Goal: Task Accomplishment & Management: Manage account settings

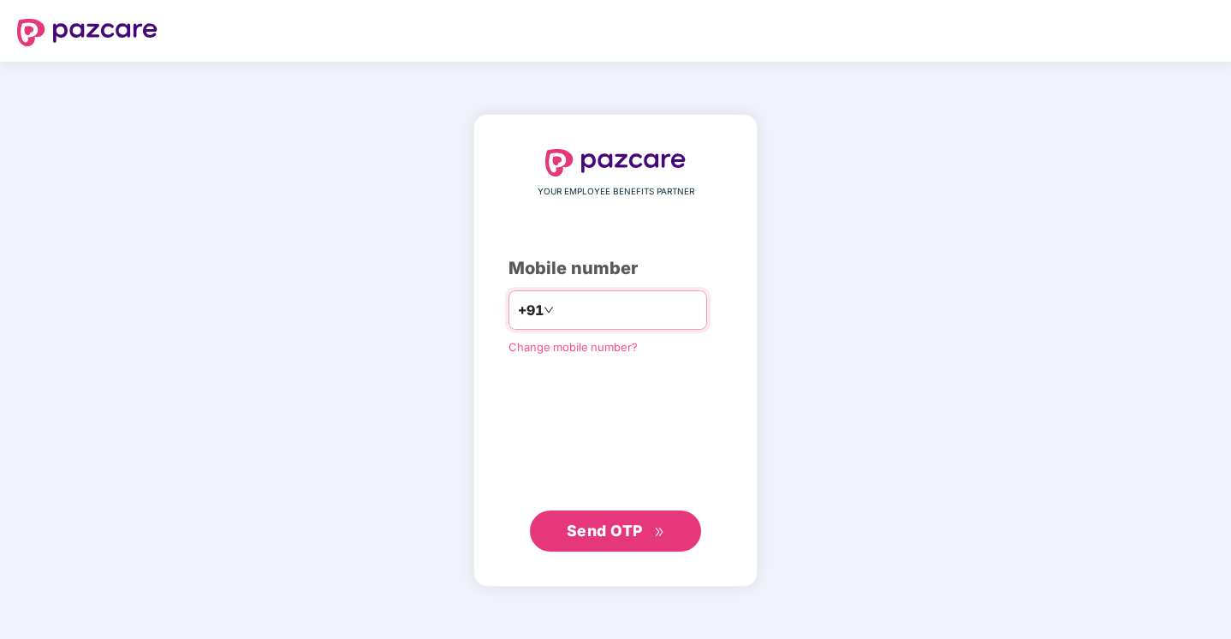
click at [568, 309] on input "number" at bounding box center [628, 309] width 140 height 27
type input "**********"
click at [664, 531] on icon "double-right" at bounding box center [659, 532] width 11 height 11
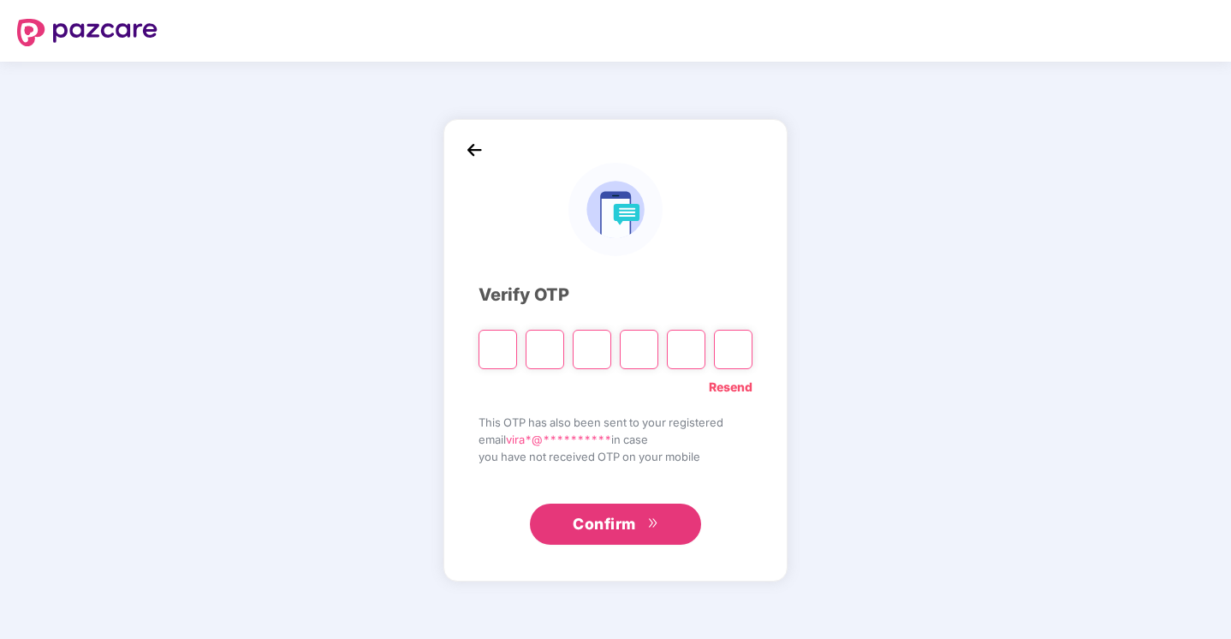
type input "*"
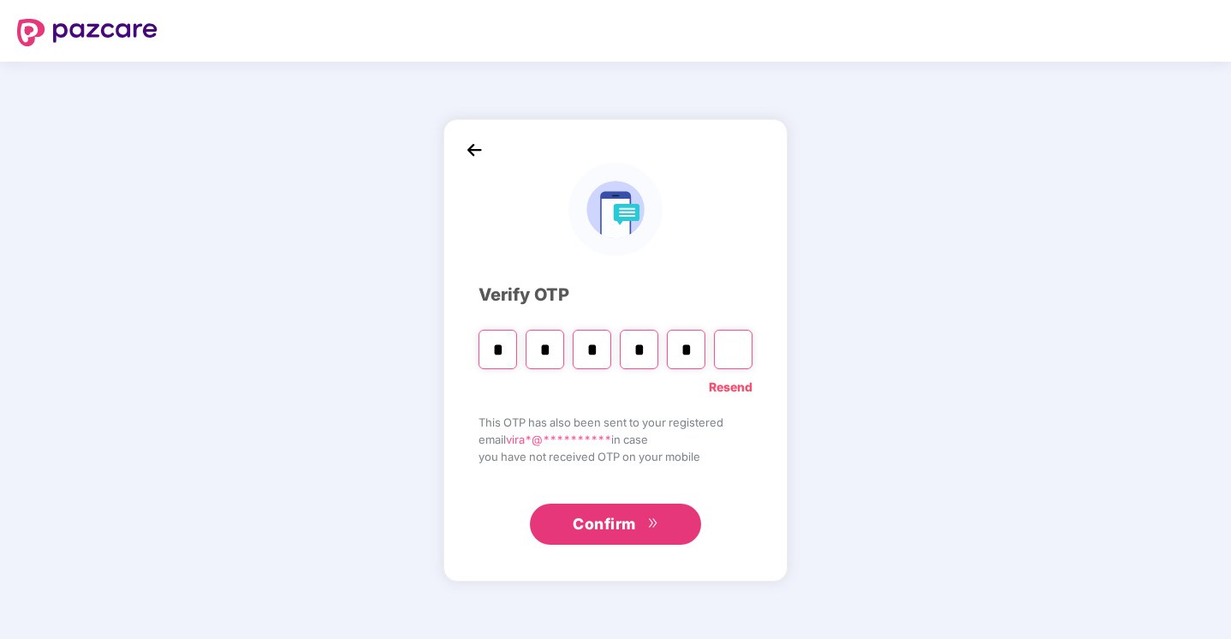
type input "*"
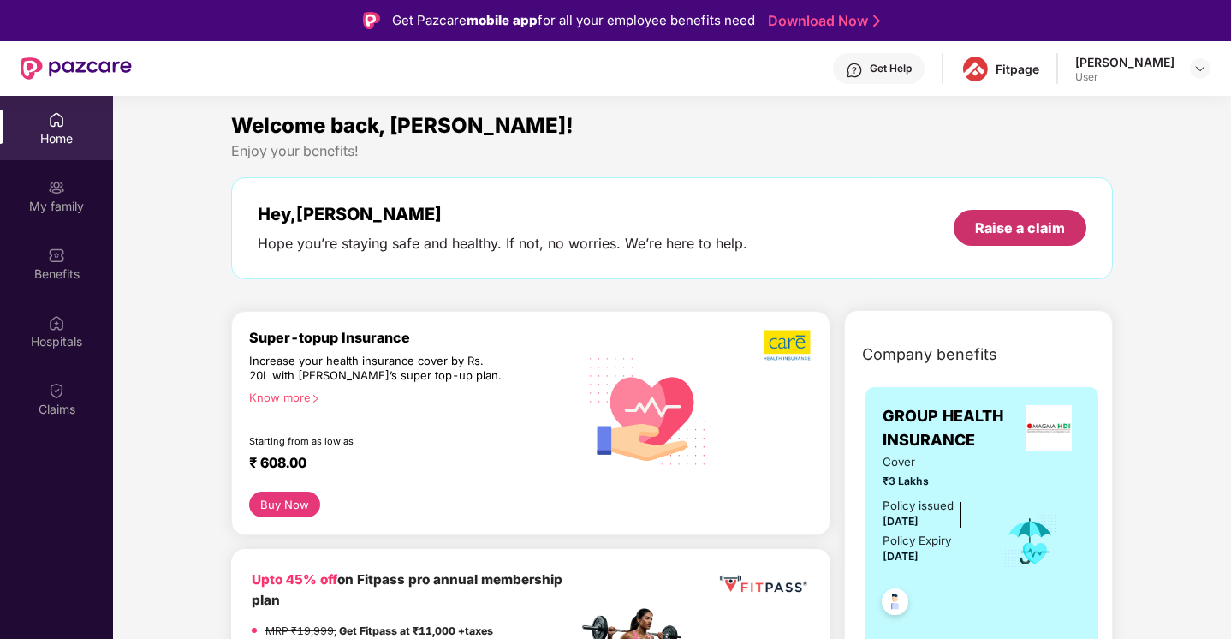
click at [992, 228] on div "Raise a claim" at bounding box center [1020, 227] width 90 height 19
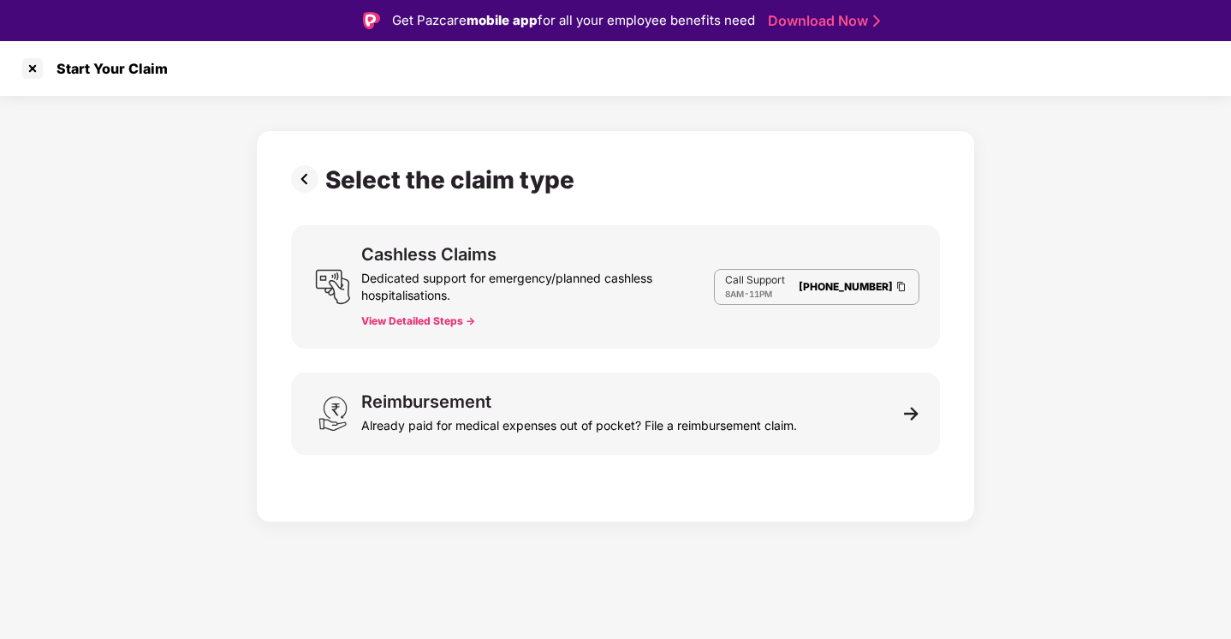
click at [444, 319] on button "View Detailed Steps ->" at bounding box center [418, 321] width 114 height 14
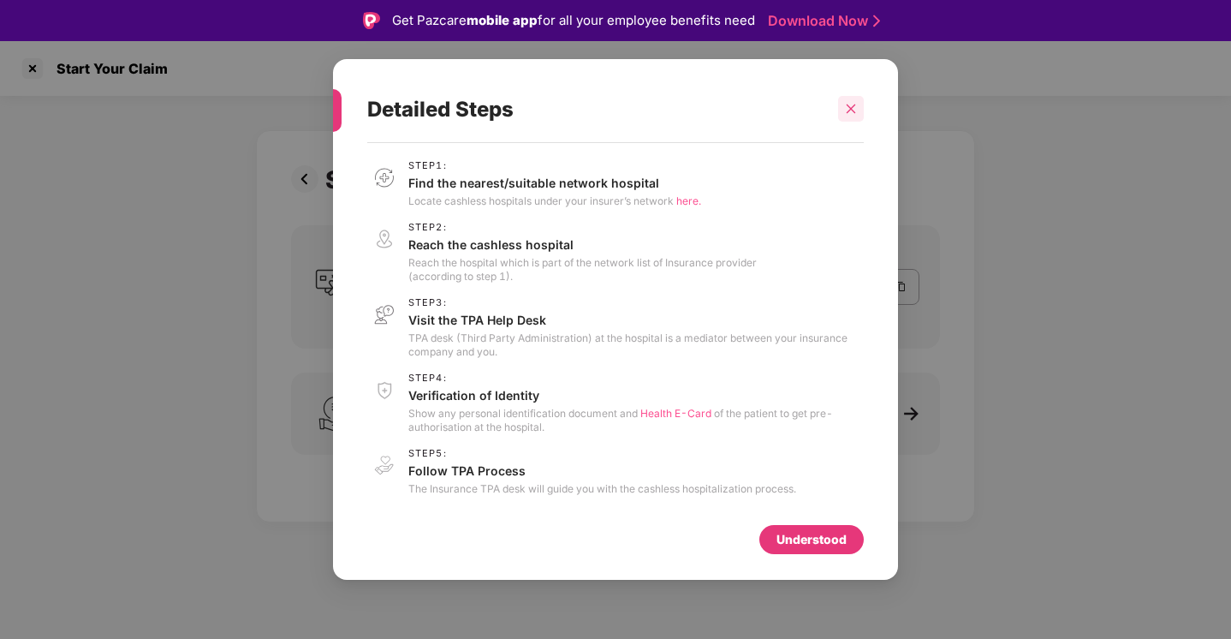
click at [859, 98] on div at bounding box center [851, 109] width 26 height 26
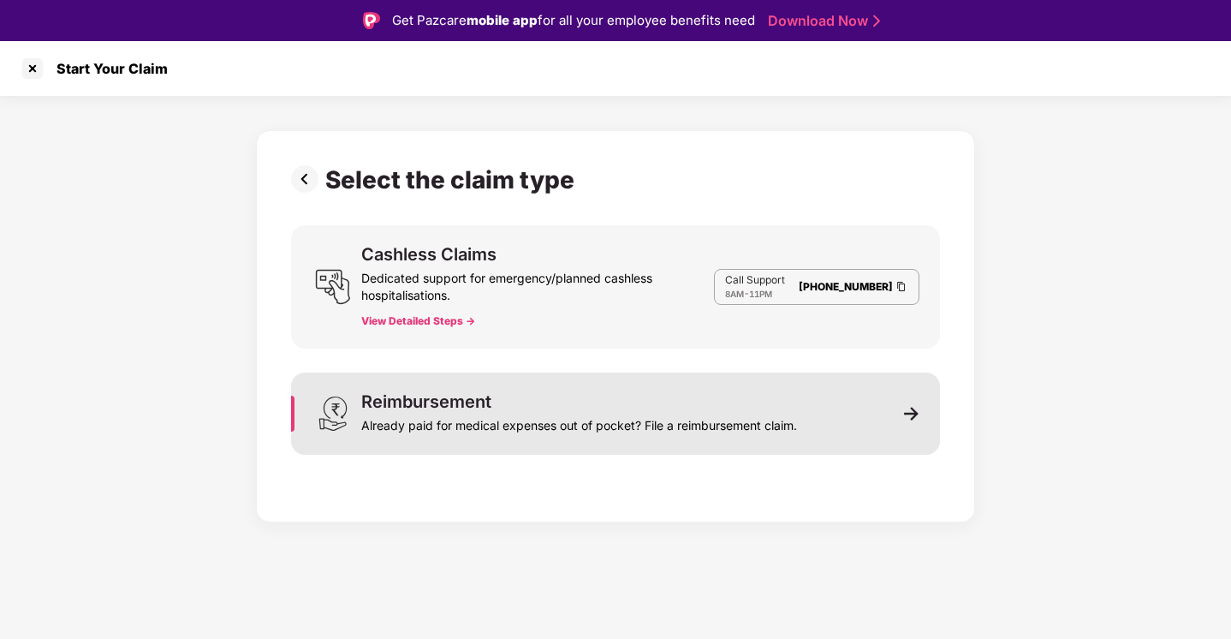
click at [486, 410] on div "Already paid for medical expenses out of pocket? File a reimbursement claim." at bounding box center [579, 422] width 436 height 24
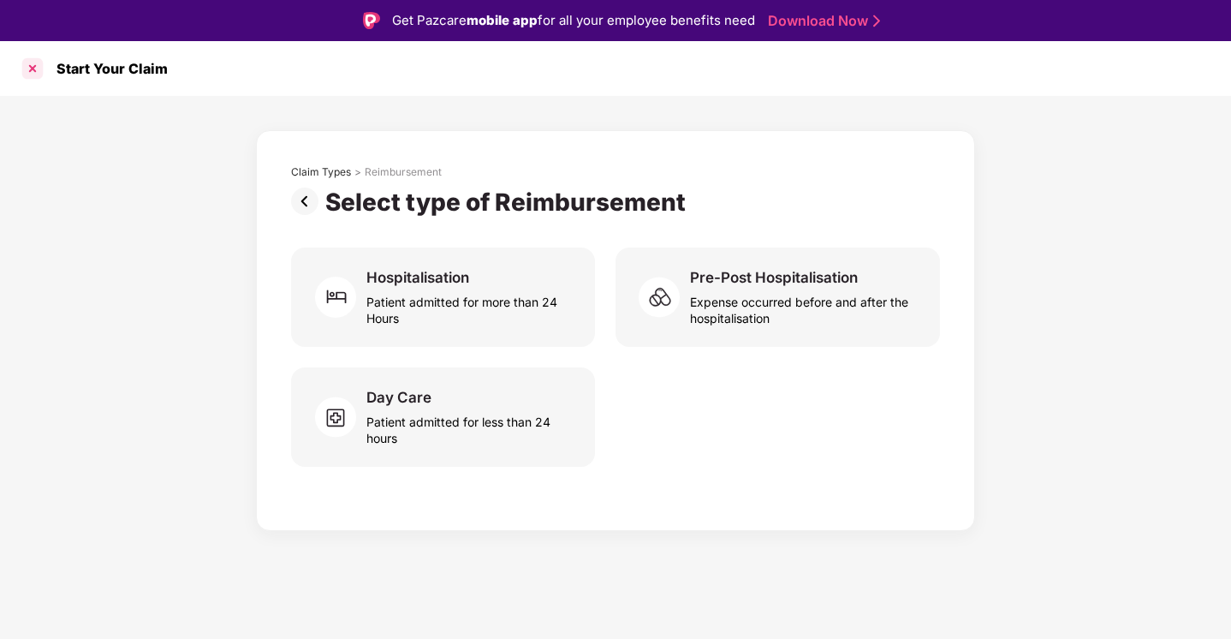
click at [35, 67] on div at bounding box center [32, 68] width 27 height 27
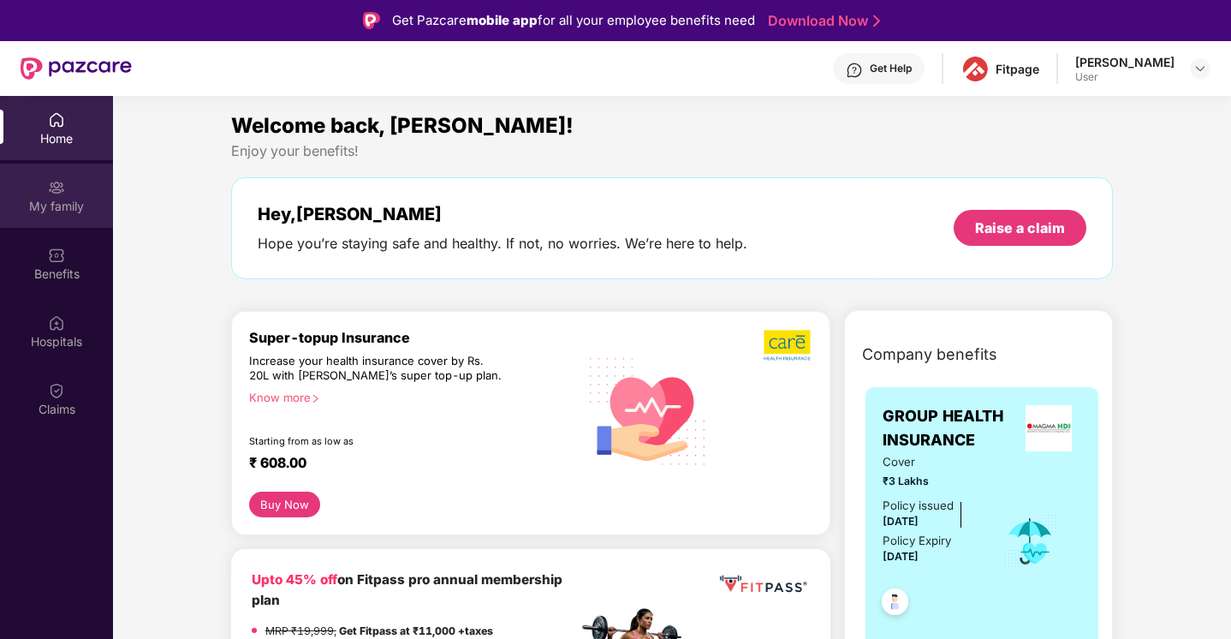
click at [58, 225] on div "My family" at bounding box center [56, 196] width 113 height 64
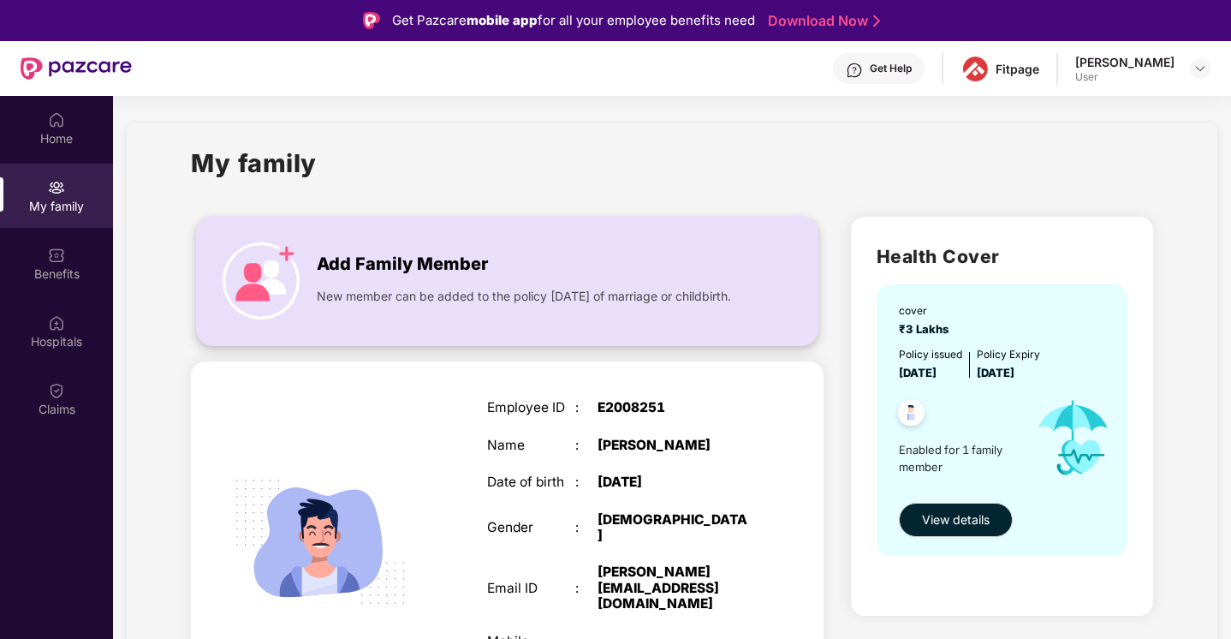
click at [331, 306] on span "New member can be added to the policy [DATE] of marriage or childbirth." at bounding box center [524, 296] width 414 height 19
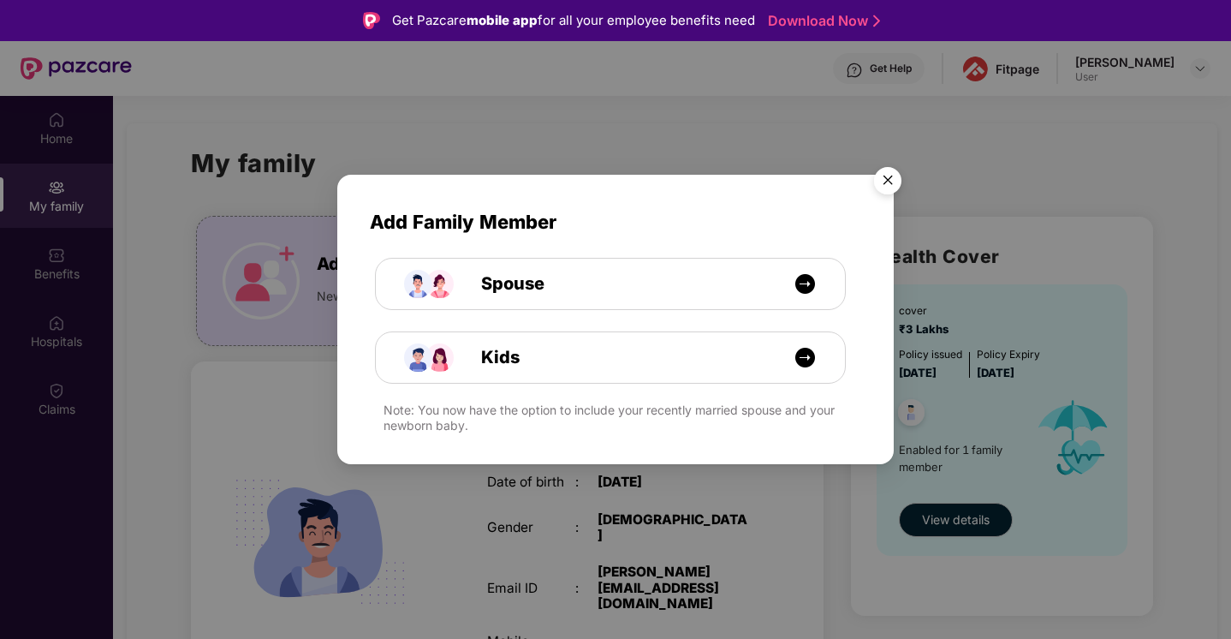
click at [886, 185] on img "Close" at bounding box center [888, 183] width 48 height 48
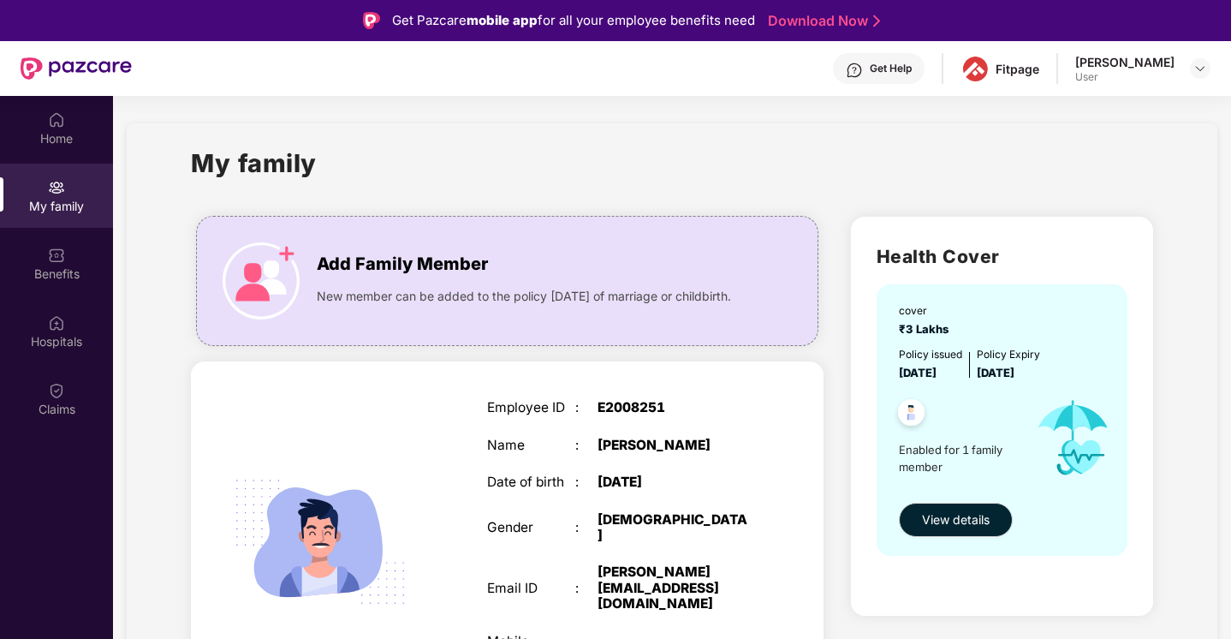
click at [39, 54] on div at bounding box center [76, 68] width 111 height 55
click at [54, 271] on div "Benefits" at bounding box center [56, 273] width 113 height 17
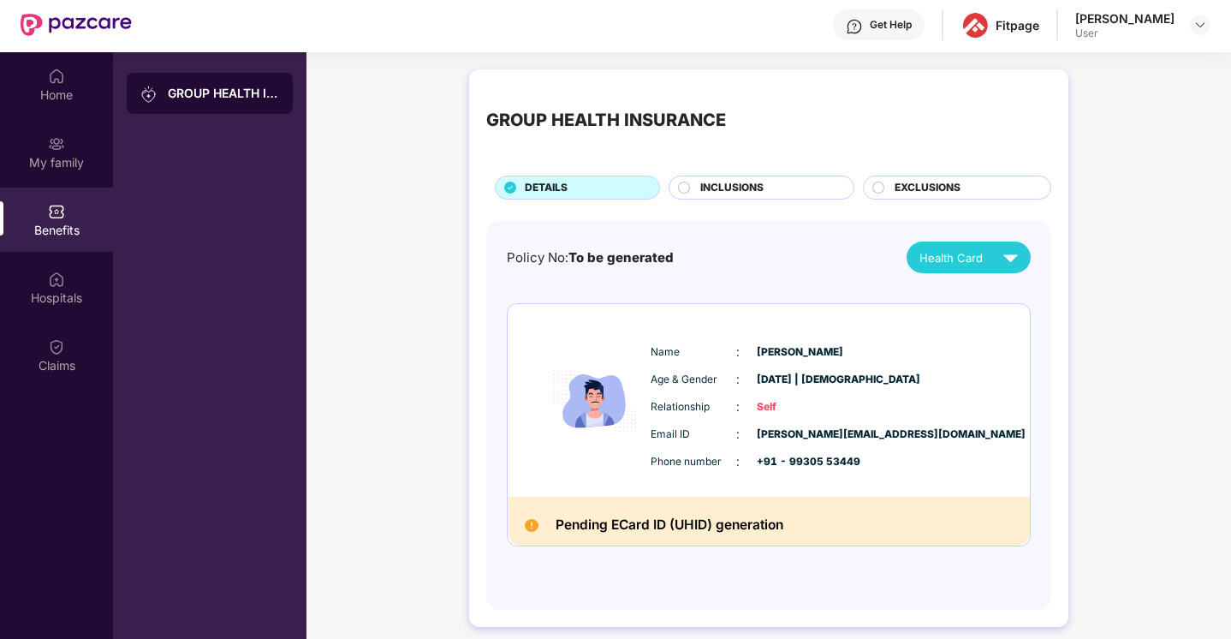
scroll to position [96, 0]
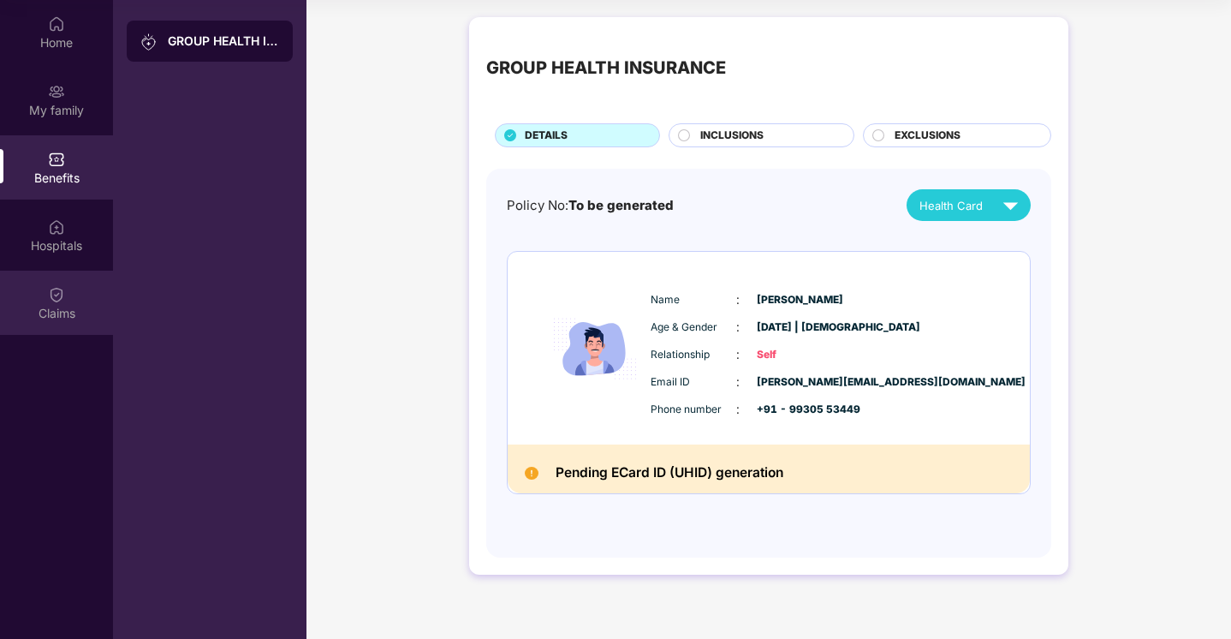
click at [51, 315] on div "Claims" at bounding box center [56, 313] width 113 height 17
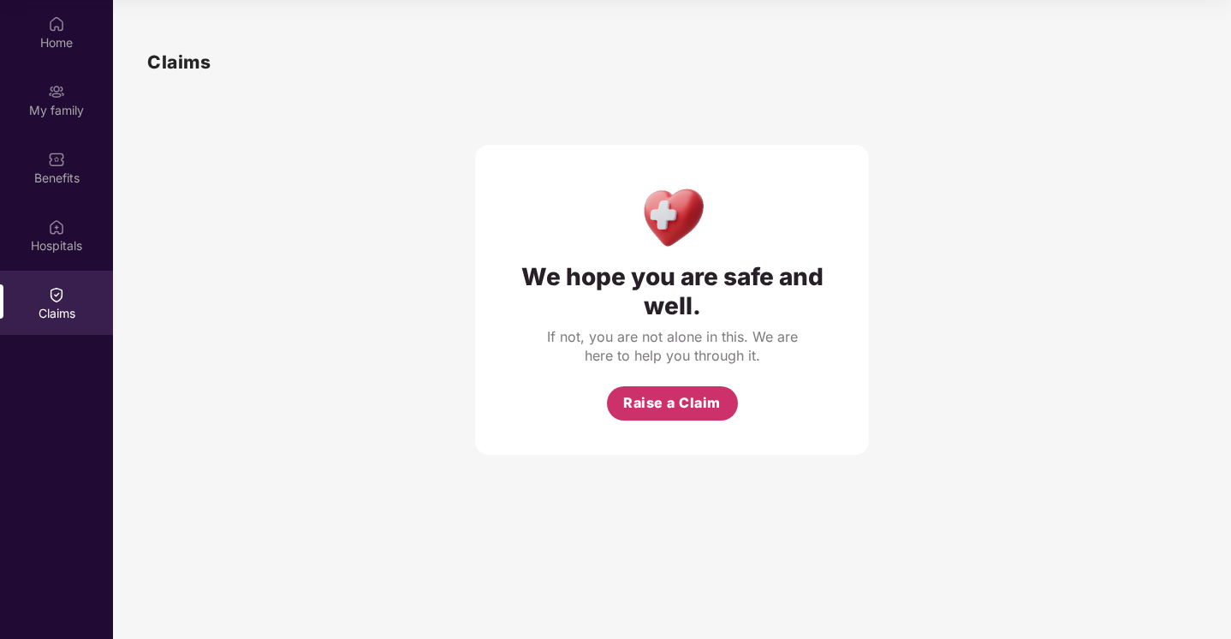
click at [680, 403] on span "Raise a Claim" at bounding box center [672, 402] width 98 height 21
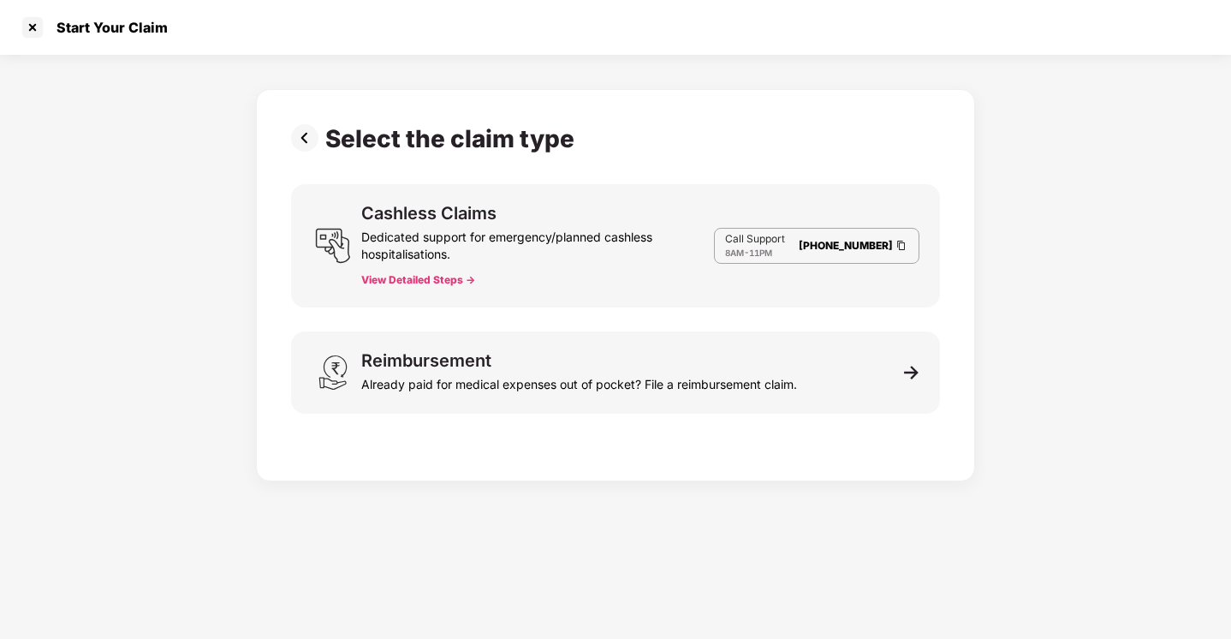
scroll to position [41, 0]
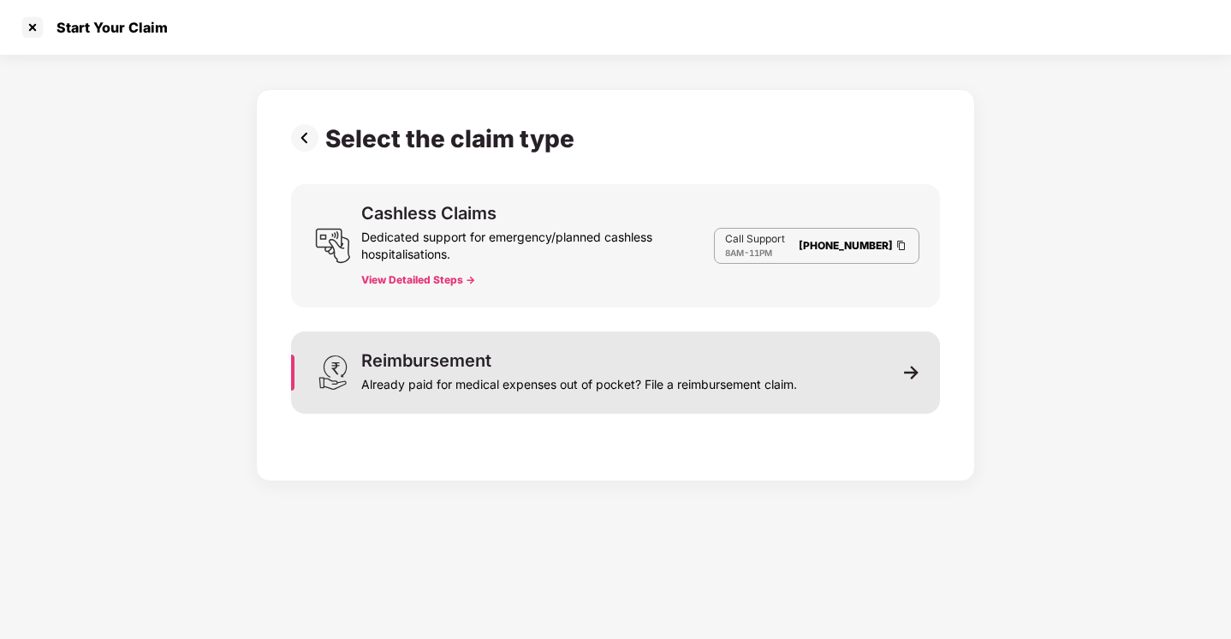
click at [544, 333] on div "Reimbursement Already paid for medical expenses out of pocket? File a reimburse…" at bounding box center [615, 372] width 649 height 82
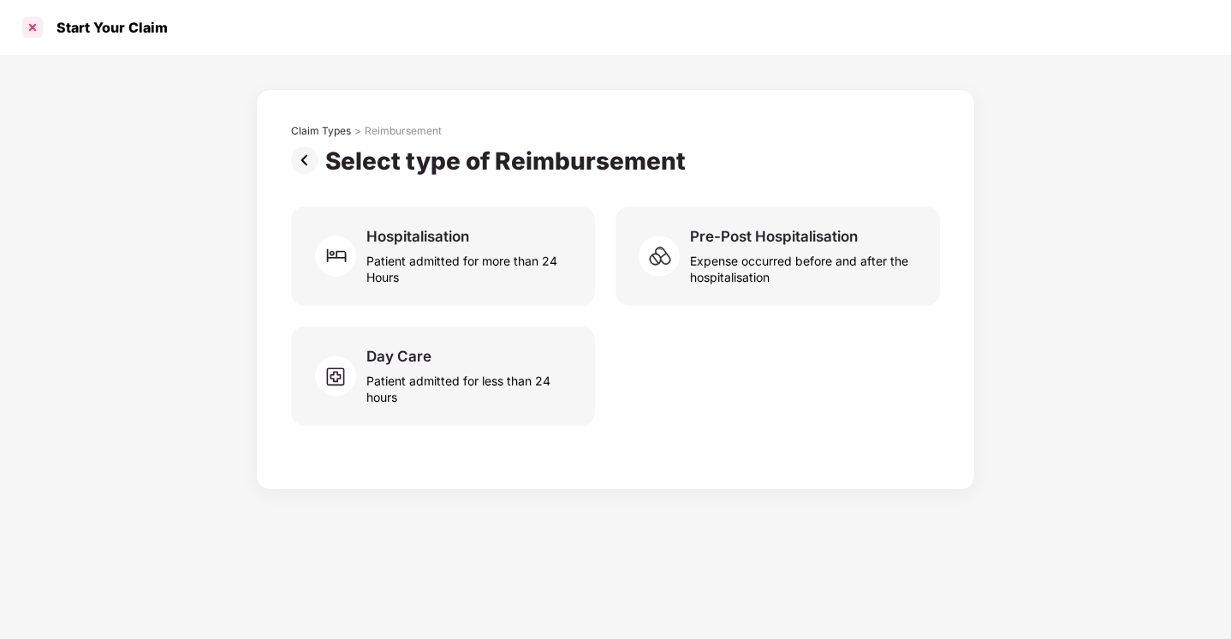
click at [40, 26] on div at bounding box center [32, 27] width 27 height 27
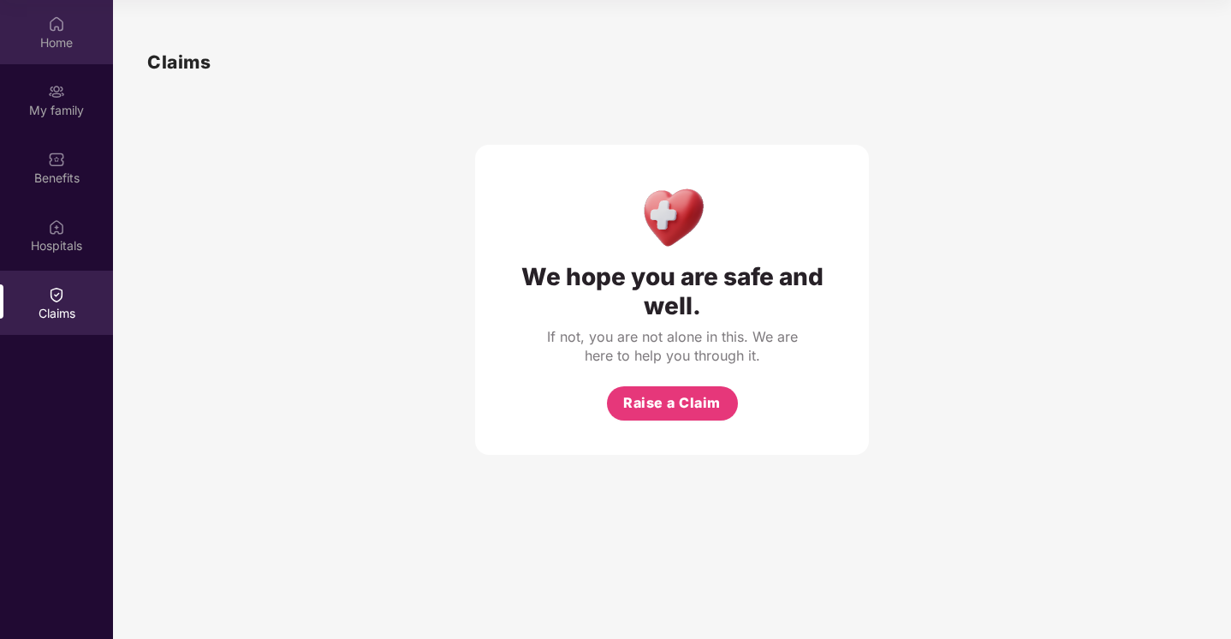
click at [57, 27] on img at bounding box center [56, 23] width 17 height 17
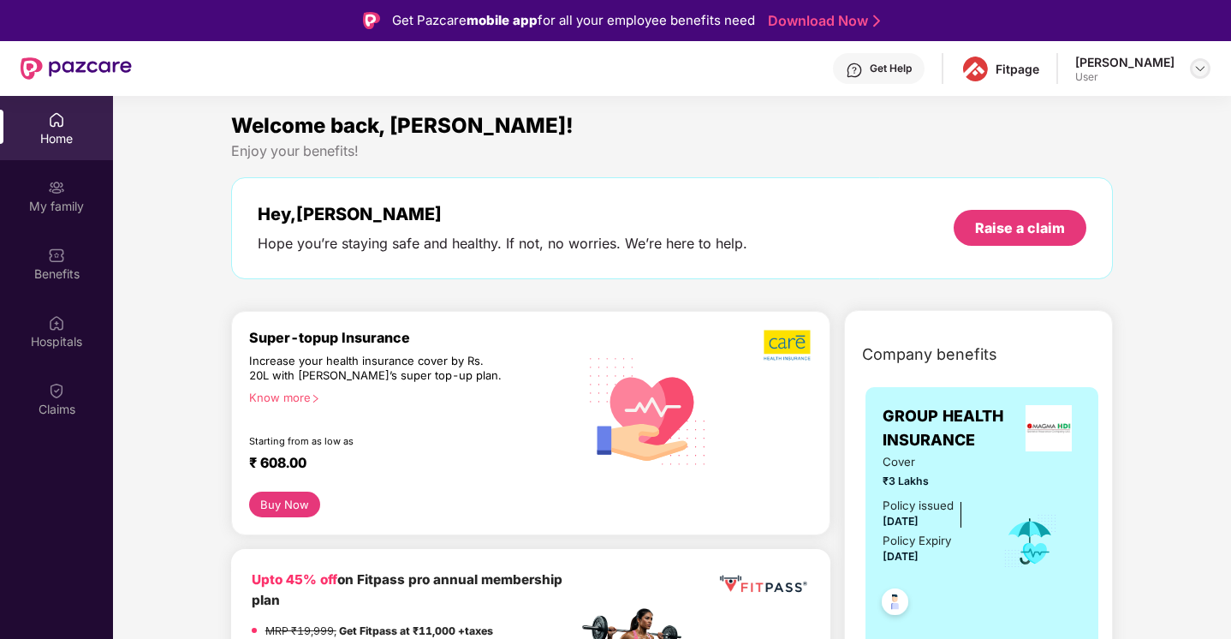
click at [1201, 65] on img at bounding box center [1201, 69] width 14 height 14
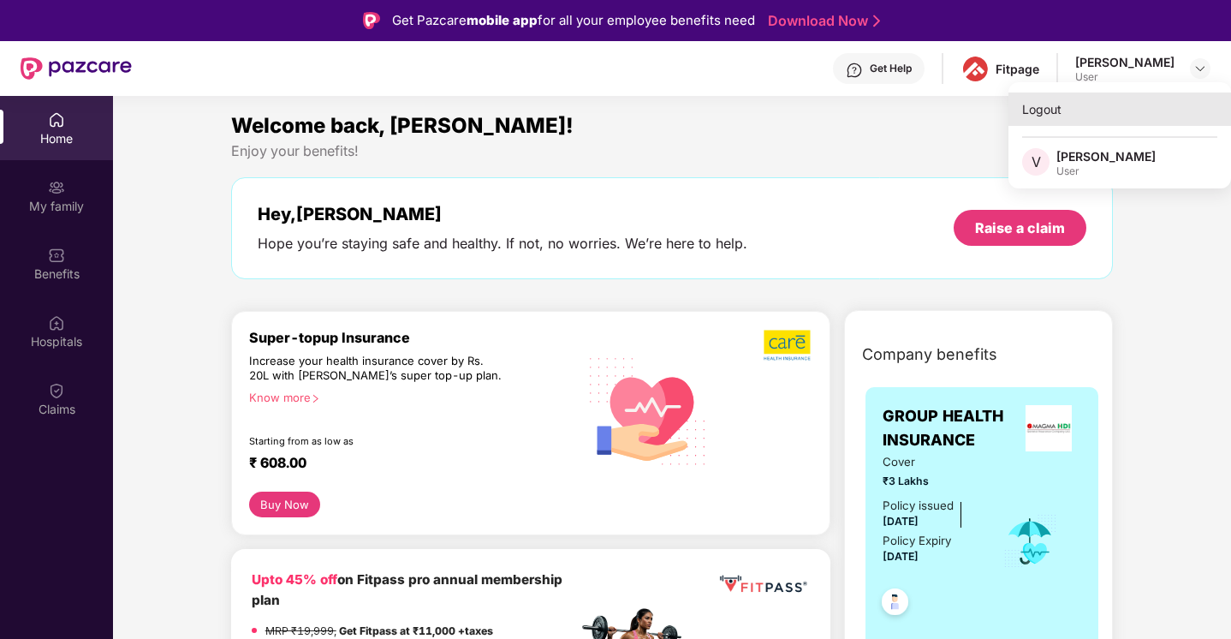
click at [1052, 110] on div "Logout" at bounding box center [1120, 108] width 223 height 33
